Goal: Task Accomplishment & Management: Complete application form

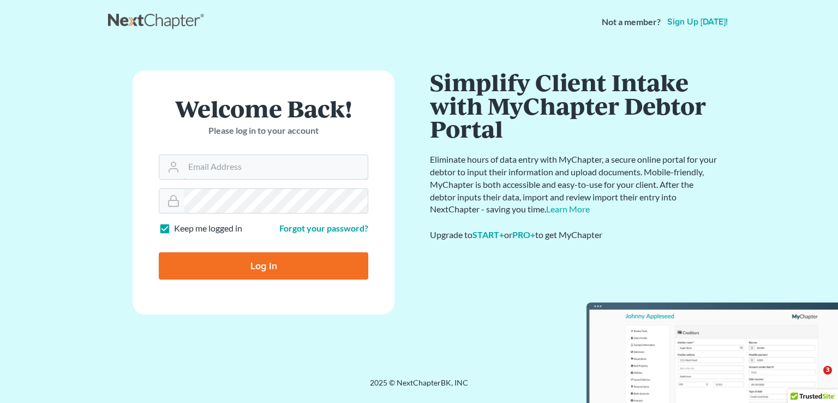
type input "[PERSON_NAME][EMAIL_ADDRESS][DOMAIN_NAME]"
click at [261, 264] on input "Log In" at bounding box center [264, 265] width 210 height 27
type input "Thinking..."
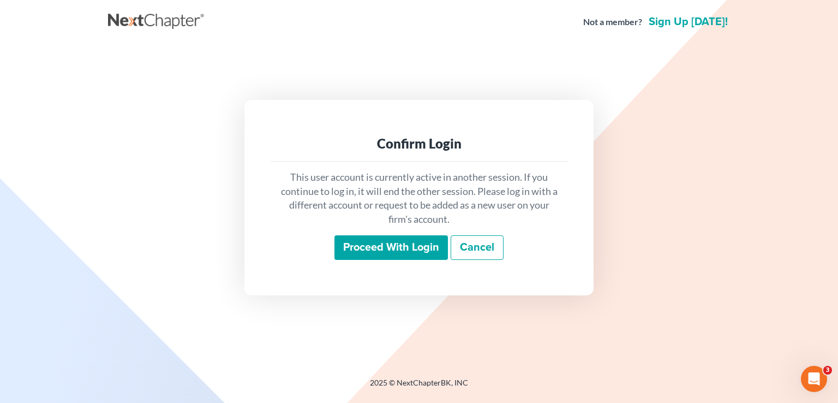
click at [389, 245] on input "Proceed with login" at bounding box center [392, 247] width 114 height 25
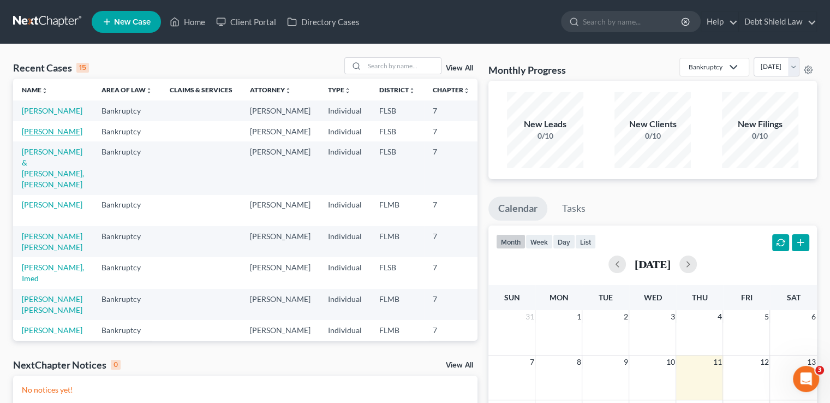
click at [28, 136] on link "[PERSON_NAME]" at bounding box center [52, 131] width 61 height 9
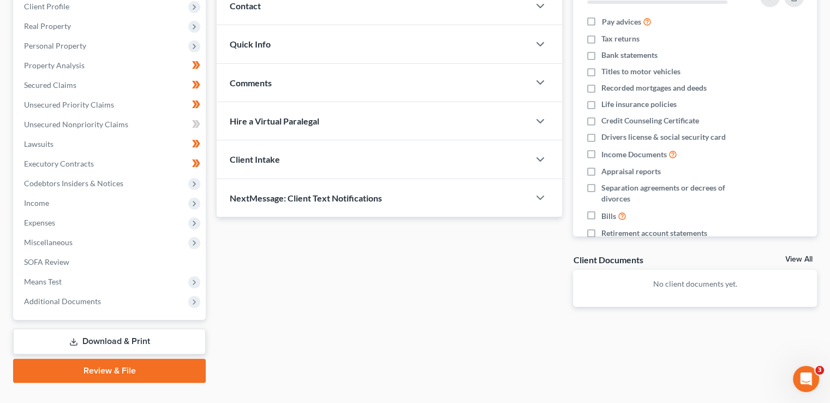
scroll to position [158, 0]
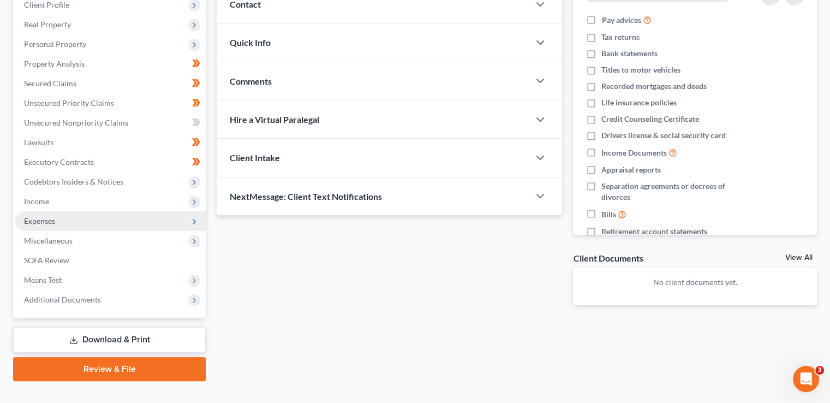
click at [65, 222] on span "Expenses" at bounding box center [110, 221] width 190 height 20
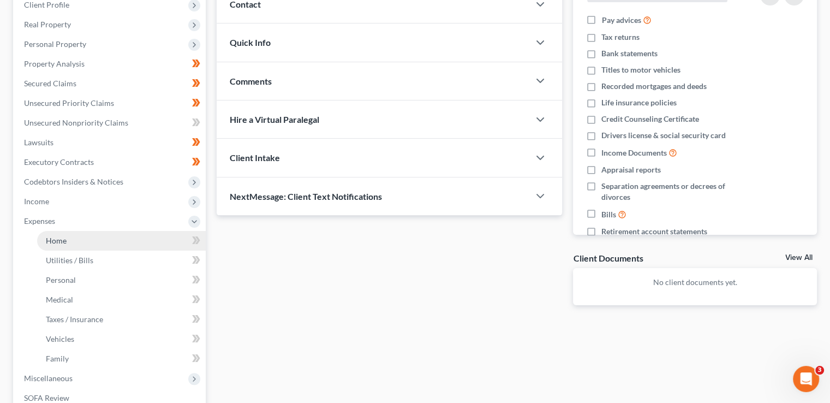
click at [127, 239] on link "Home" at bounding box center [121, 241] width 169 height 20
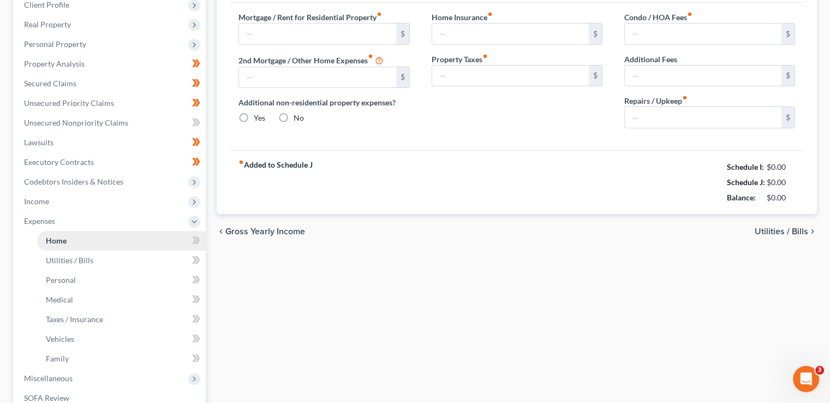
type input "1,900.00"
type input "0.00"
radio input "true"
type input "0.00"
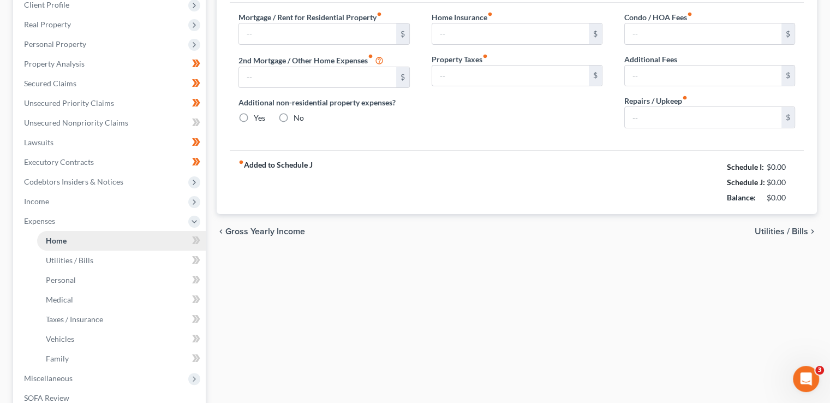
type input "0.00"
type input "50.00"
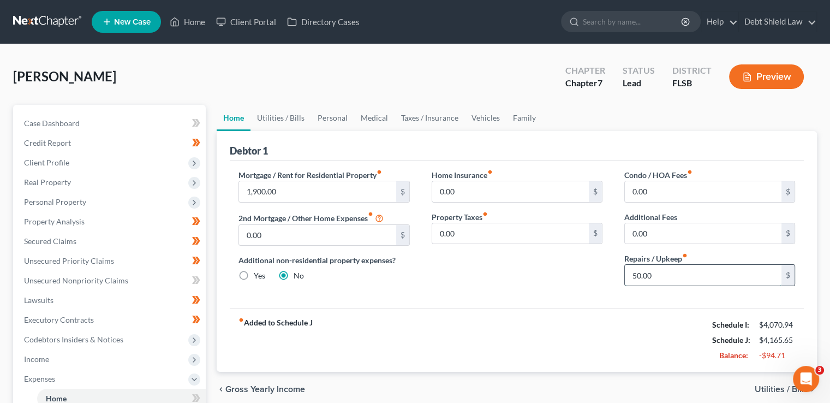
click at [676, 273] on input "50.00" at bounding box center [703, 275] width 157 height 21
click at [279, 112] on link "Utilities / Bills" at bounding box center [281, 118] width 61 height 26
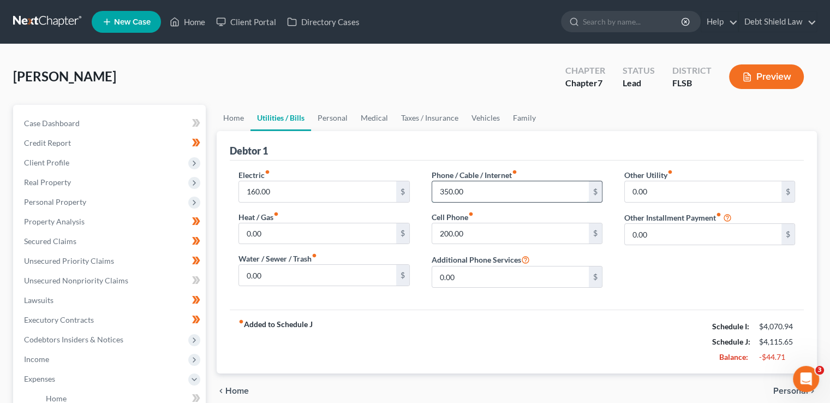
click at [464, 186] on input "350.00" at bounding box center [510, 191] width 157 height 21
type input "280.00"
click at [335, 122] on link "Personal" at bounding box center [332, 118] width 43 height 26
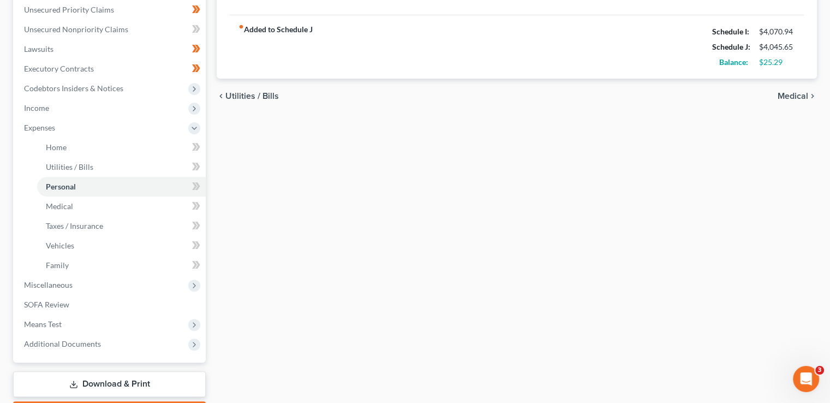
scroll to position [314, 0]
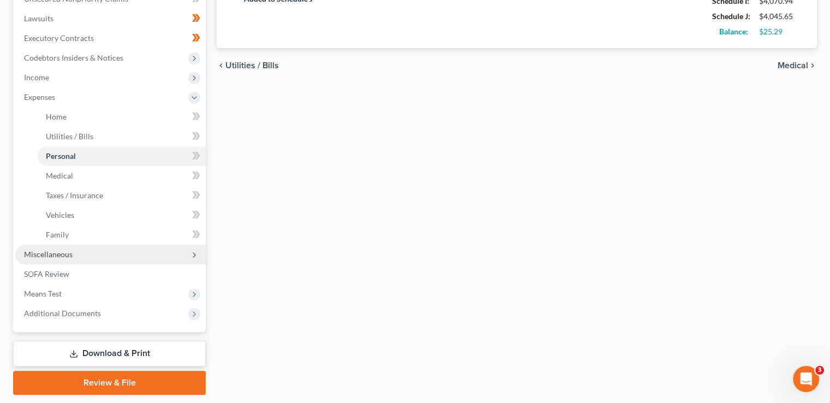
click at [118, 250] on span "Miscellaneous" at bounding box center [110, 255] width 190 height 20
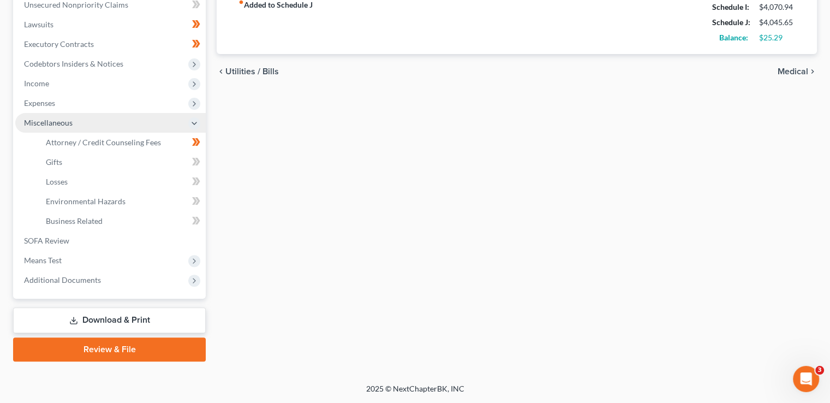
scroll to position [275, 0]
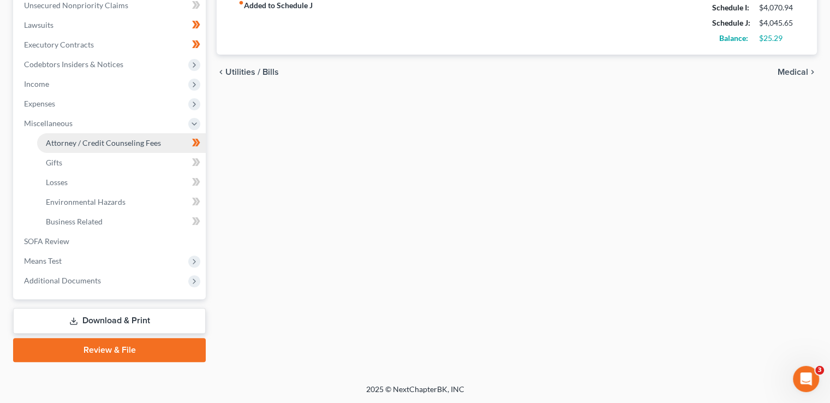
click at [108, 148] on link "Attorney / Credit Counseling Fees" at bounding box center [121, 143] width 169 height 20
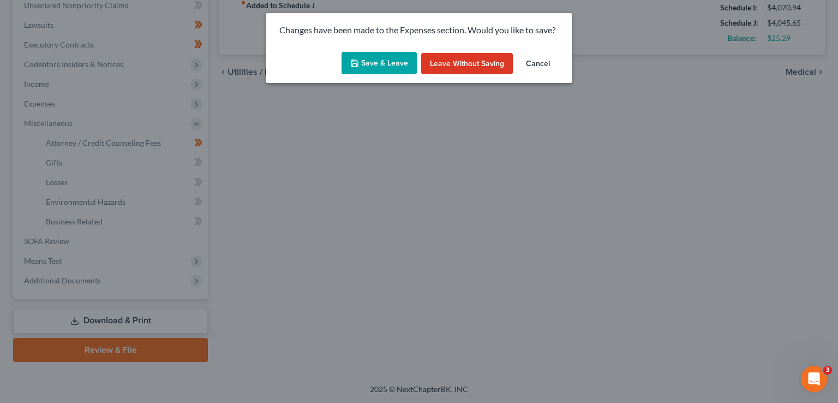
click at [388, 66] on button "Save & Leave" at bounding box center [379, 63] width 75 height 23
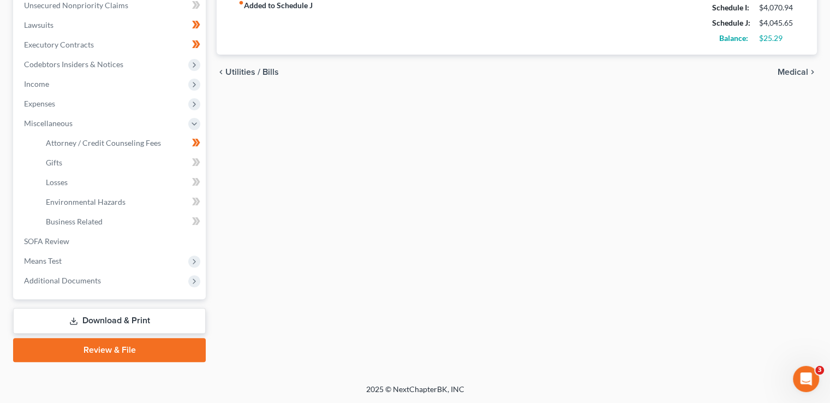
select select "2"
